Goal: Task Accomplishment & Management: Complete application form

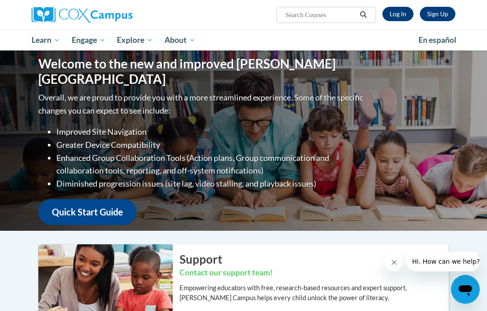
click at [434, 18] on link "Sign Up" at bounding box center [438, 14] width 36 height 14
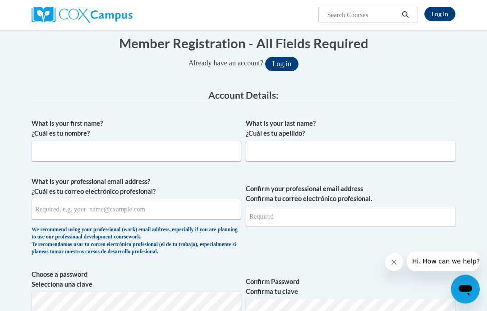
scroll to position [103, 0]
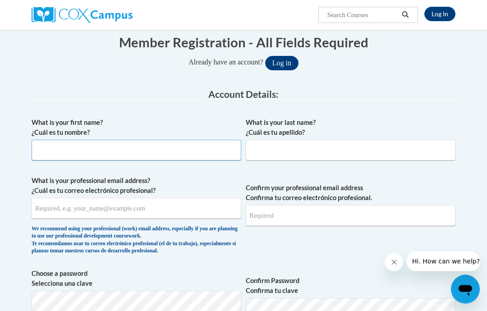
click at [43, 144] on input "What is your first name? ¿Cuál es tu nombre?" at bounding box center [137, 150] width 210 height 21
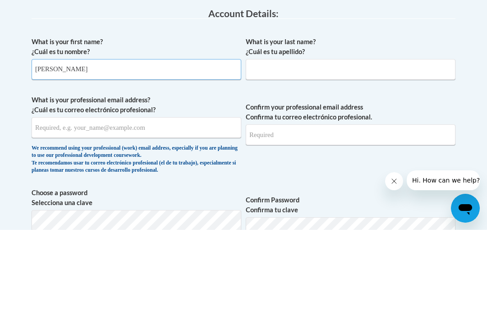
type input "Judith"
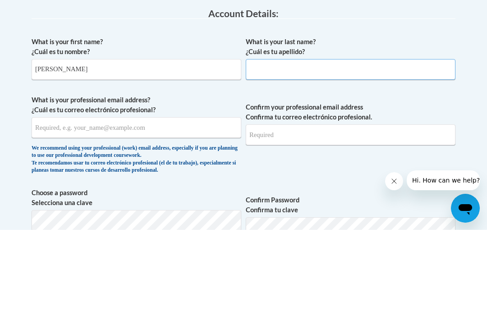
click at [267, 140] on input "What is your last name? ¿Cuál es tu apellido?" at bounding box center [351, 150] width 210 height 21
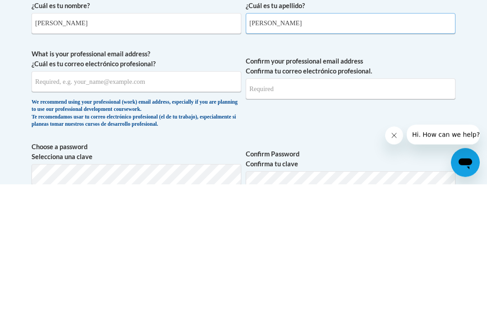
type input "Holmes"
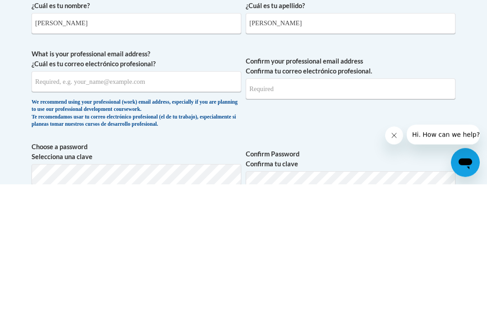
click at [48, 198] on input "What is your professional email address? ¿Cuál es tu correo electrónico profesi…" at bounding box center [137, 208] width 210 height 21
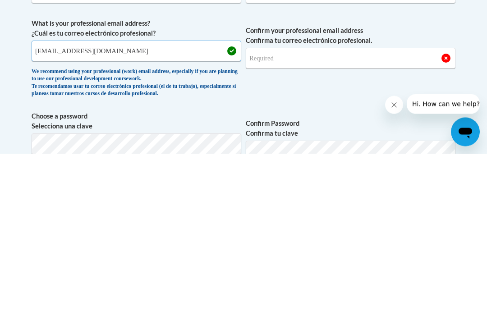
type input "jhomes@rclub.net"
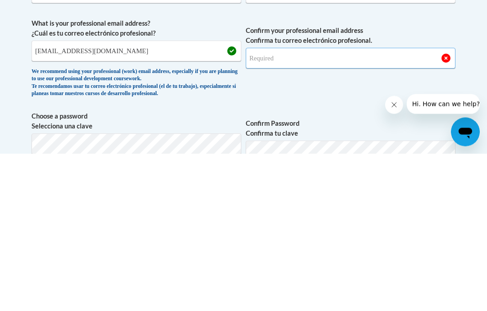
click at [263, 206] on input "Confirm your professional email address Confirma tu correo electrónico profesio…" at bounding box center [351, 216] width 210 height 21
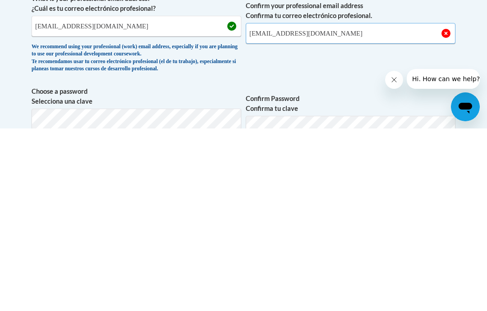
type input "[EMAIL_ADDRESS][DOMAIN_NAME]"
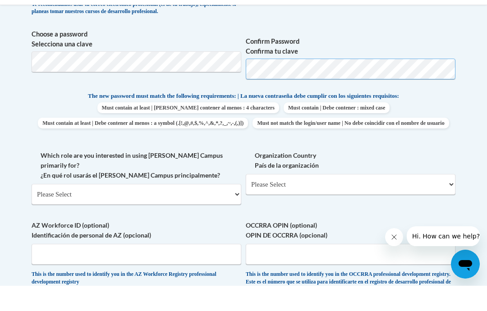
scroll to position [318, 0]
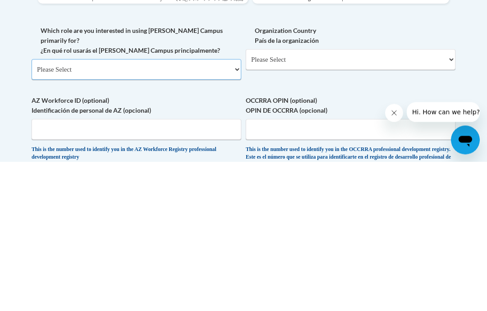
click at [50, 209] on select "Please Select College/University | Colegio/Universidad Community/Nonprofit Part…" at bounding box center [137, 219] width 210 height 21
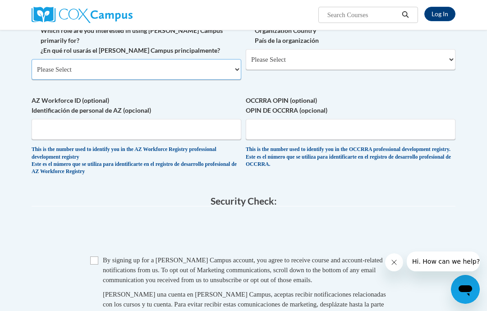
click at [238, 59] on select "Please Select College/University | Colegio/Universidad Community/Nonprofit Part…" at bounding box center [137, 69] width 210 height 21
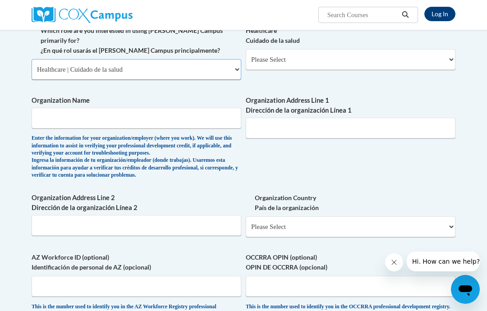
click at [231, 59] on select "Please Select College/University | Colegio/Universidad Community/Nonprofit Part…" at bounding box center [137, 69] width 210 height 21
select select "fbf2d438-af2f-41f8-98f1-81c410e29de3"
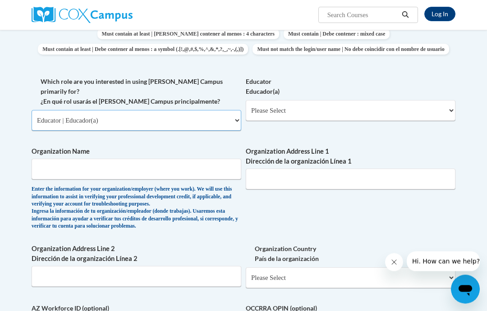
scroll to position [417, 0]
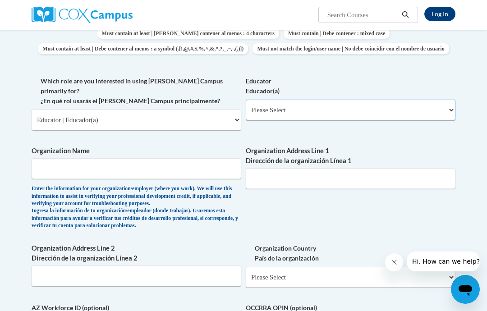
click at [447, 105] on select "Please Select Early Learning/Daycare Teacher/Family Home Care Provider | Maestr…" at bounding box center [351, 110] width 210 height 21
select select "5e2af403-4f2c-4e49-a02f-103e55d7b75b"
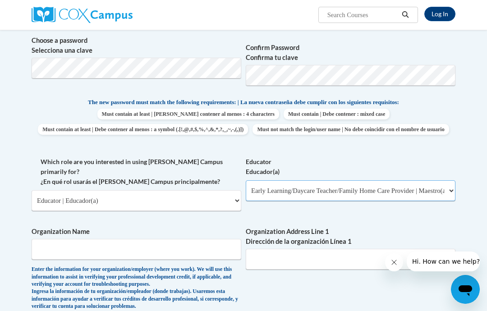
scroll to position [336, 0]
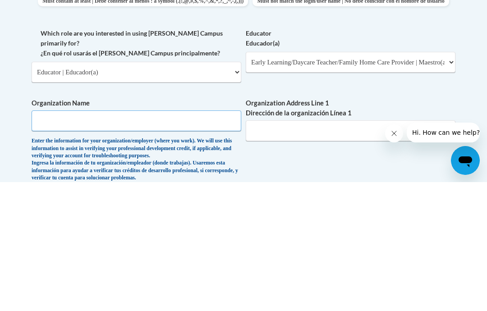
click at [44, 239] on input "Organization Name" at bounding box center [137, 249] width 210 height 21
type input "R Club 94th Avenue"
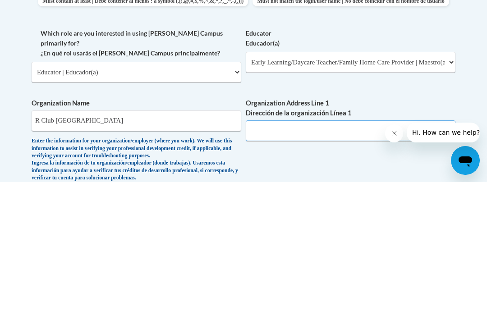
click at [261, 249] on input "Organization Address Line 1 Dirección de la organización Línea 1" at bounding box center [351, 259] width 210 height 21
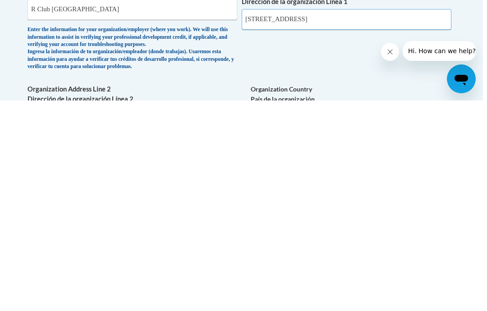
scroll to position [366, 0]
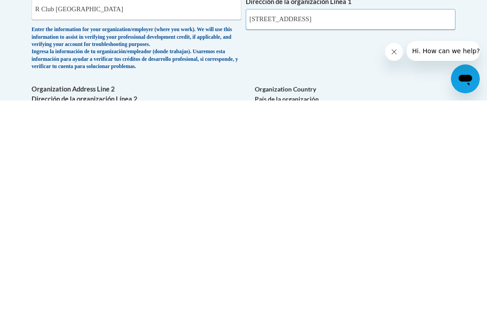
type input "4920 94th Avenue South"
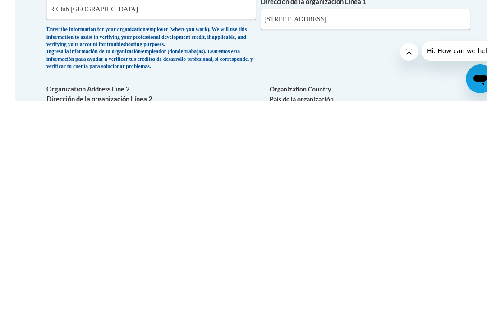
scroll to position [366, 82]
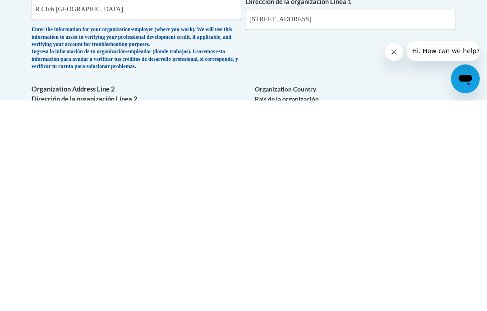
type input "N/A"
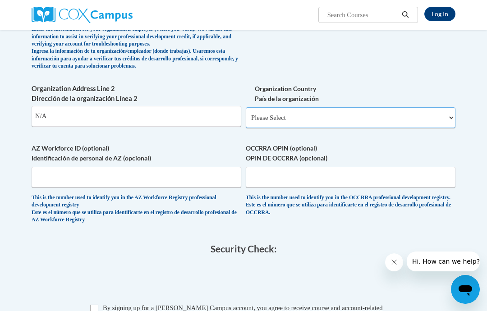
select select "ad49bcad-a171-4b2e-b99c-48b446064914"
select select
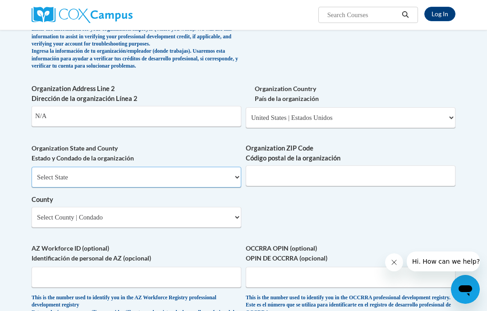
click at [235, 167] on select "Select State Alabama Alaska Arizona Arkansas California Colorado Connecticut De…" at bounding box center [137, 177] width 210 height 21
select select "Florida"
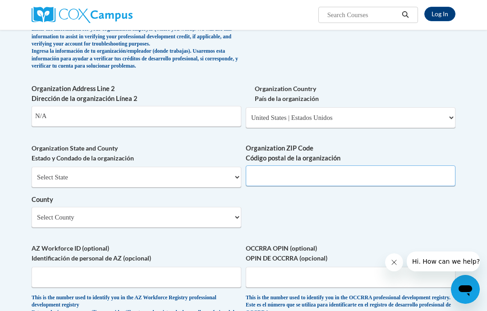
click at [254, 165] on input "Organization ZIP Code Código postal de la organización" at bounding box center [351, 175] width 210 height 21
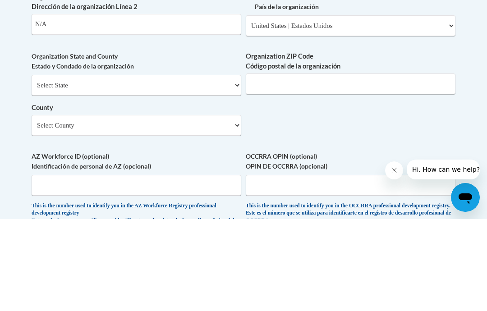
click at [228, 207] on select "Select County Alachua Baker Bay Bradford Brevard Broward Calhoun Charlotte Citr…" at bounding box center [137, 217] width 210 height 21
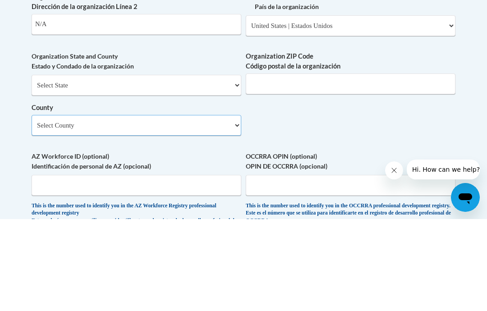
scroll to position [669, 0]
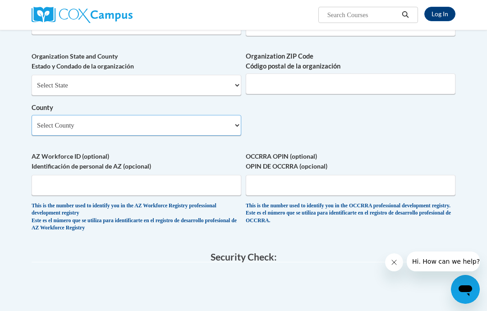
select select "Pinellas"
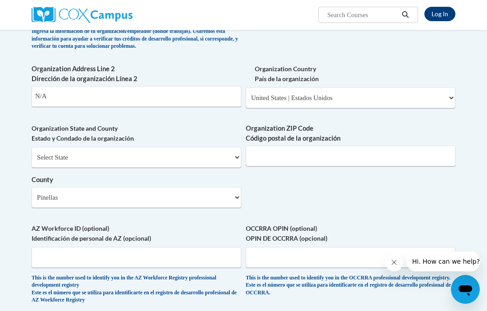
scroll to position [596, 0]
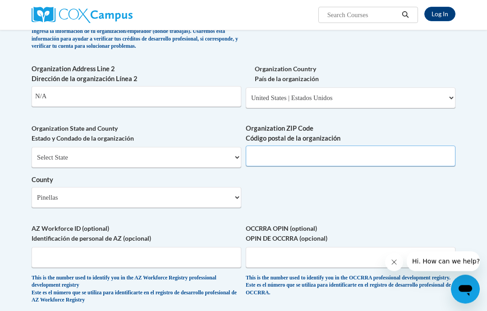
click at [255, 146] on input "Organization ZIP Code Código postal de la organización" at bounding box center [351, 156] width 210 height 21
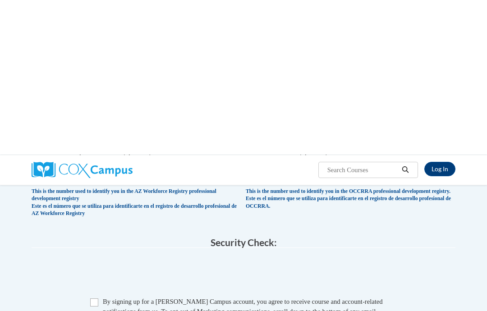
scroll to position [840, 0]
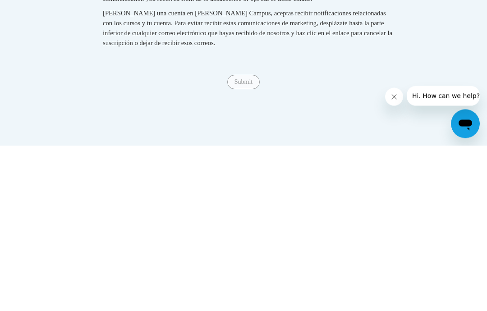
type input "33782"
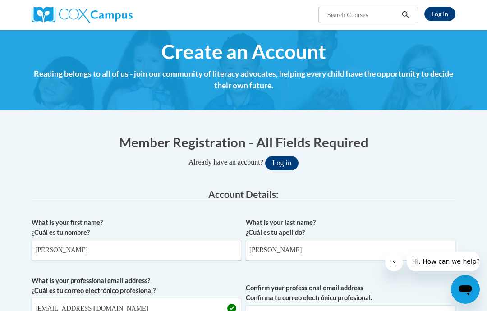
scroll to position [0, 0]
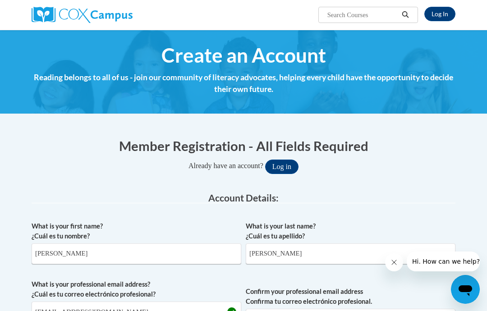
click at [440, 10] on link "Log In" at bounding box center [439, 14] width 31 height 14
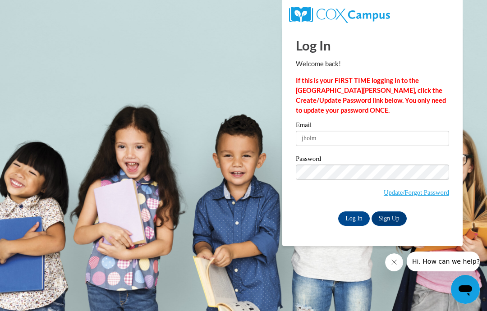
click at [117, 175] on body "Log In Welcome back! If this is your FIRST TIME logging in to the NEW Cox Campu…" at bounding box center [243, 155] width 487 height 311
click at [327, 137] on input "jholm" at bounding box center [372, 138] width 153 height 15
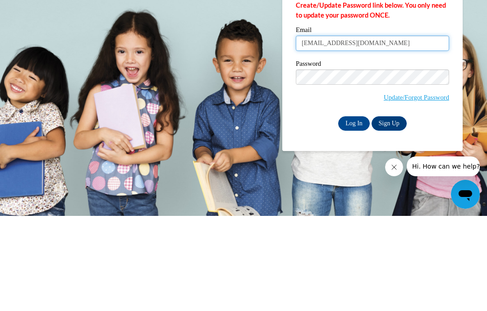
type input "jholmes@rclub.net"
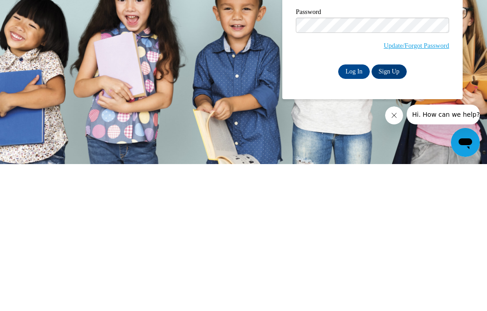
click at [356, 211] on input "Log In" at bounding box center [354, 218] width 32 height 14
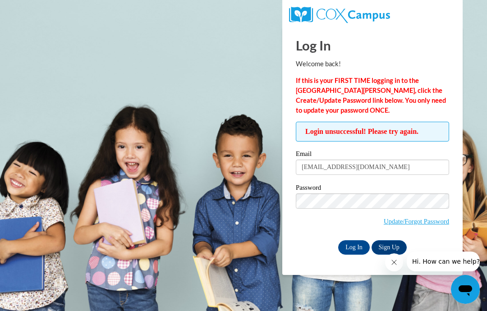
click at [396, 220] on link "Update/Forgot Password" at bounding box center [416, 221] width 65 height 7
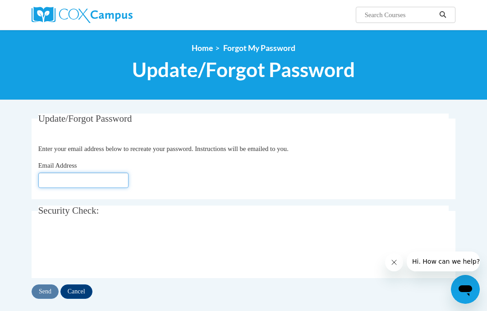
click at [47, 181] on input "Email Address" at bounding box center [83, 180] width 90 height 15
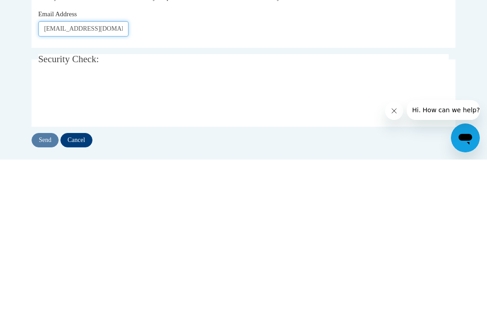
type input "Jholmes@rclub.net"
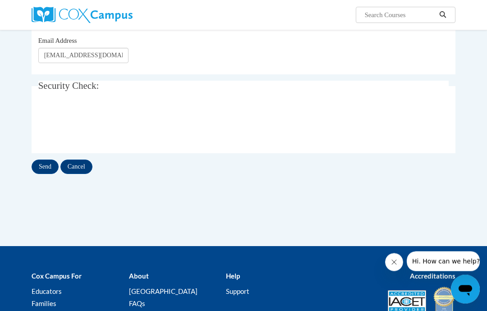
scroll to position [128, 0]
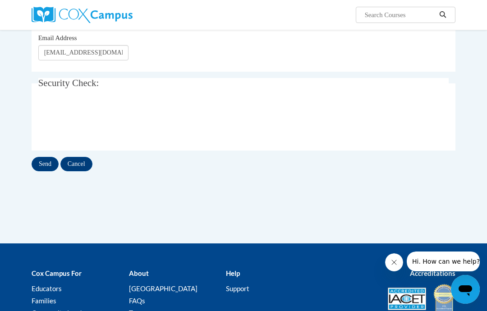
click at [46, 160] on input "Send" at bounding box center [45, 164] width 27 height 14
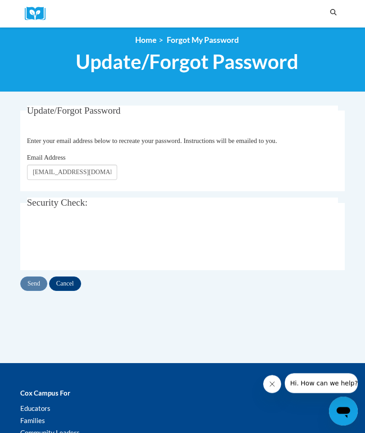
scroll to position [0, 0]
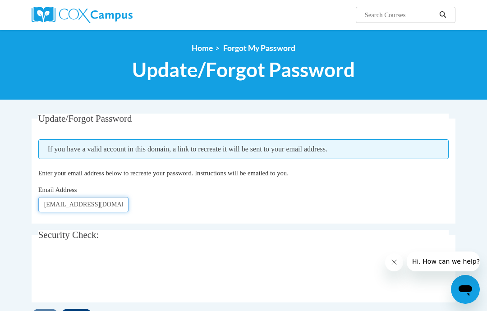
click at [46, 205] on input "Jholmes@rclub.net" at bounding box center [83, 204] width 90 height 15
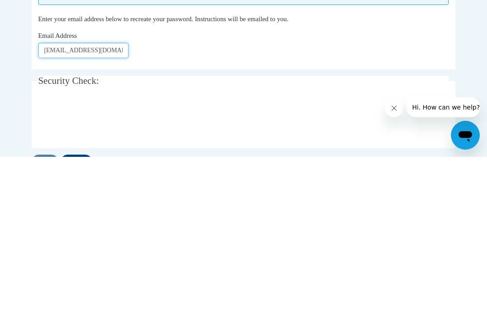
click at [96, 197] on input "Jholmes@rclub.net" at bounding box center [83, 204] width 90 height 15
type input "J"
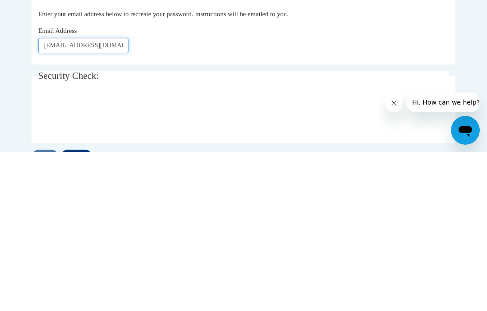
type input "[EMAIL_ADDRESS][DOMAIN_NAME]"
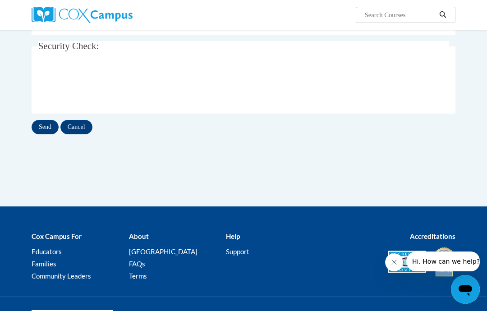
scroll to position [197, 0]
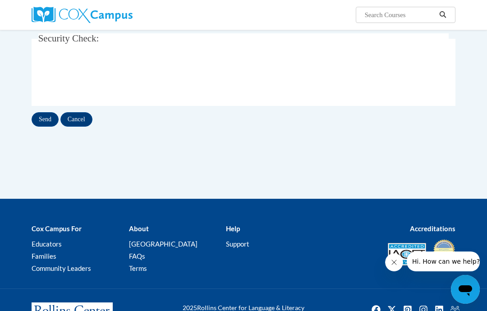
click at [47, 120] on input "Send" at bounding box center [45, 119] width 27 height 14
